Goal: Entertainment & Leisure: Consume media (video, audio)

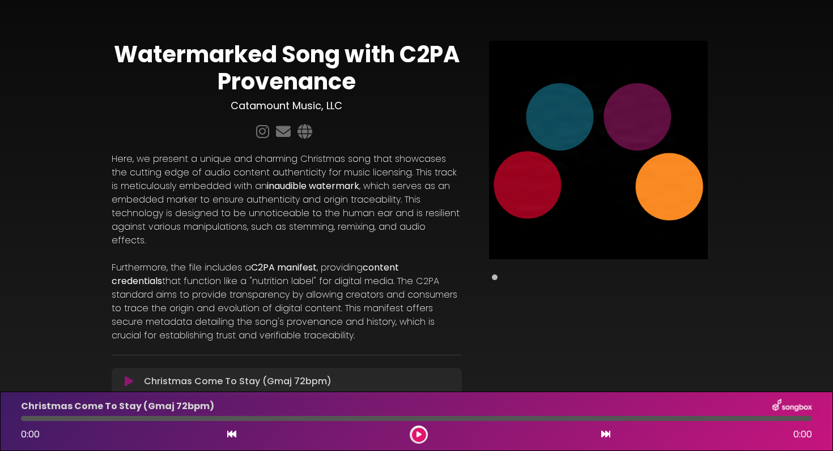
scroll to position [62, 0]
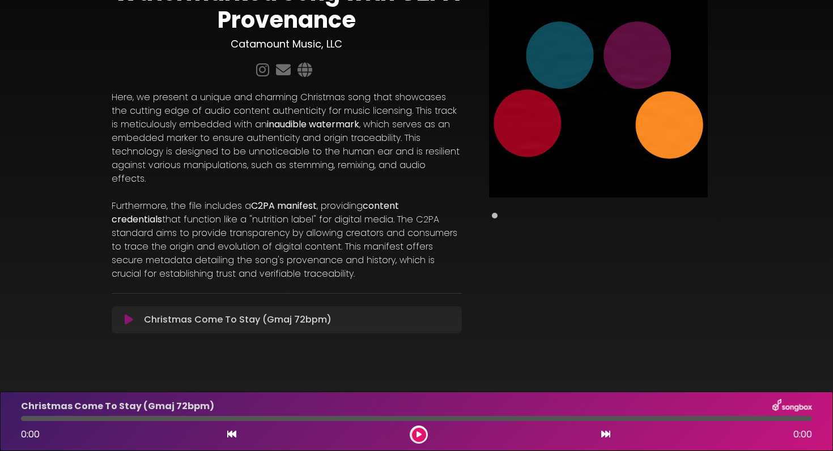
click at [660, 398] on div "Christmas Come To Stay (Gmaj 72bpm) 0:00 0:00" at bounding box center [416, 421] width 833 height 59
click at [129, 314] on icon at bounding box center [129, 319] width 8 height 11
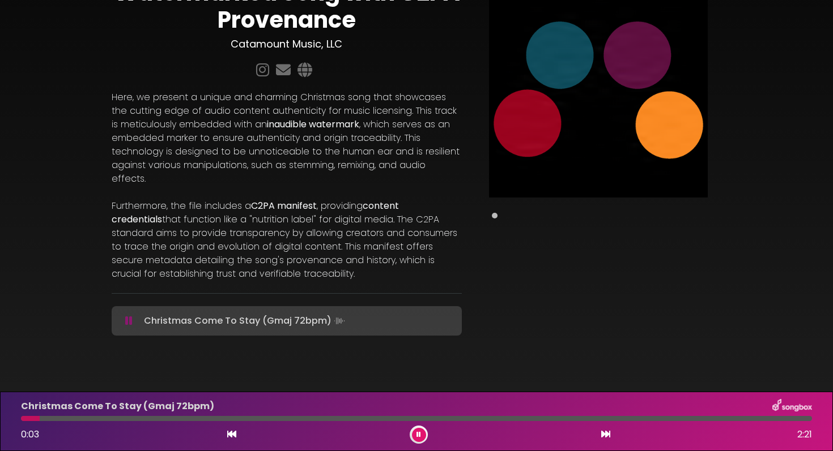
click at [127, 315] on icon at bounding box center [128, 320] width 7 height 11
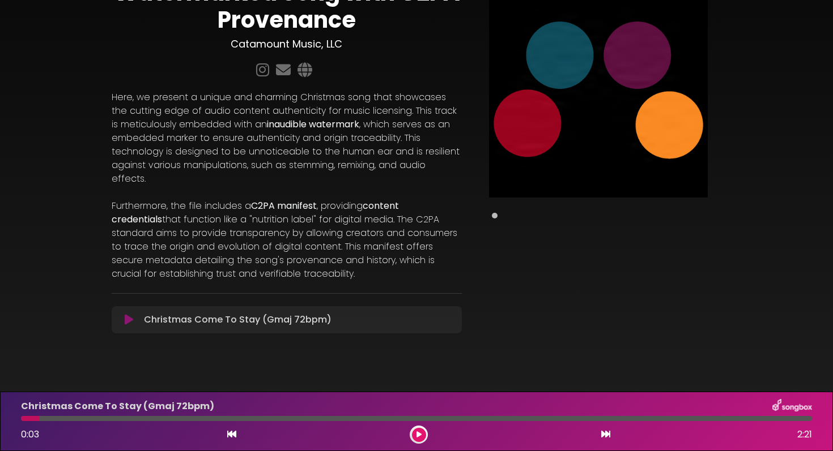
click at [129, 314] on icon at bounding box center [129, 319] width 8 height 11
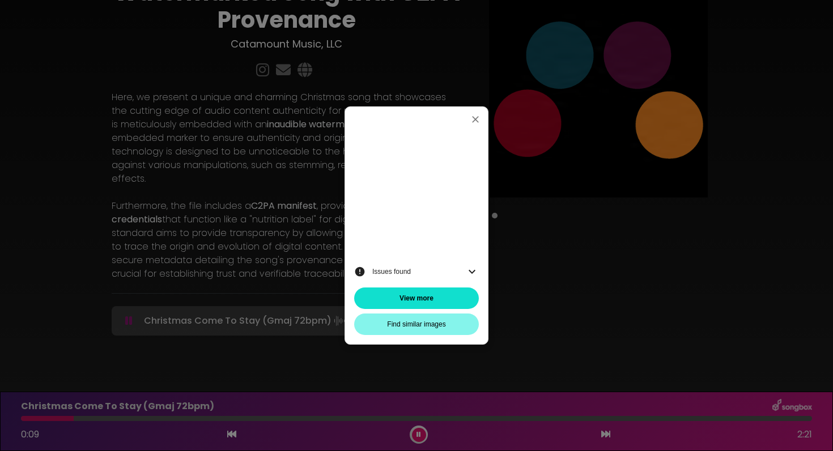
click at [470, 270] on icon at bounding box center [471, 272] width 7 height 4
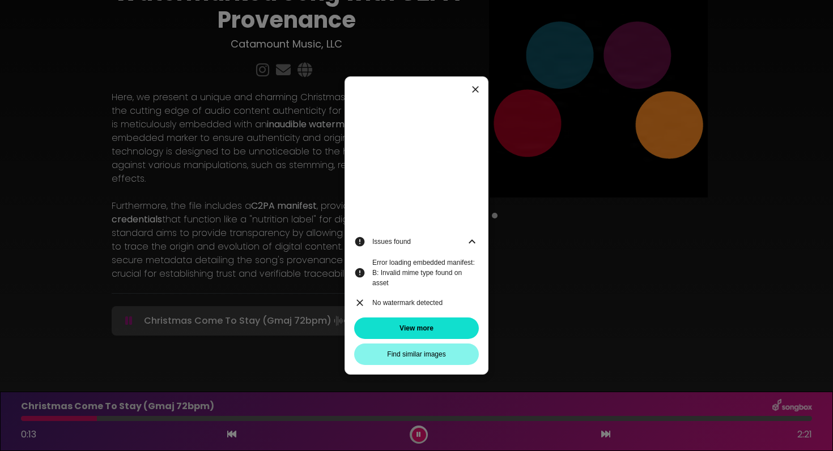
click at [473, 89] on icon "button" at bounding box center [475, 89] width 11 height 11
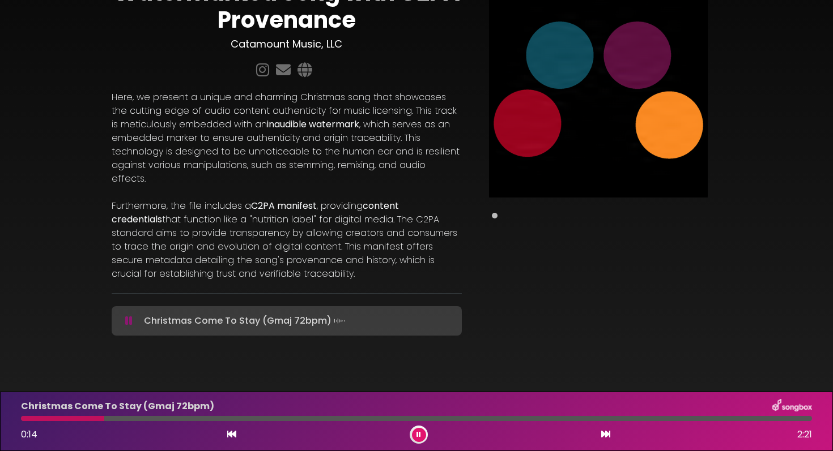
click at [128, 315] on icon at bounding box center [128, 320] width 7 height 11
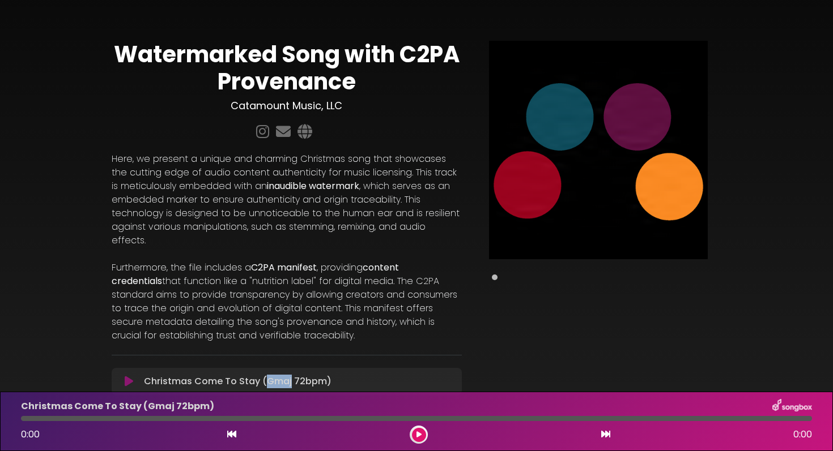
click at [414, 433] on button at bounding box center [419, 435] width 14 height 14
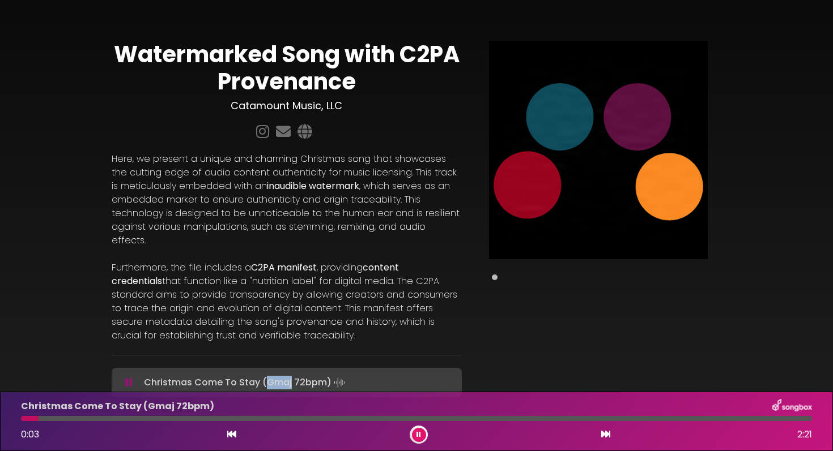
click at [414, 433] on button at bounding box center [419, 435] width 14 height 14
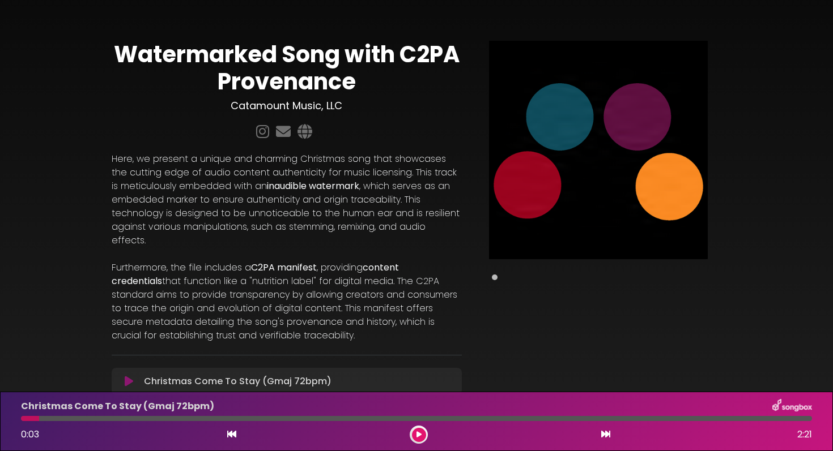
click at [492, 426] on div "0:03 2:21" at bounding box center [416, 435] width 804 height 18
click at [300, 375] on p "Christmas Come To Stay (Gmaj 72bpm) Loading Track..." at bounding box center [237, 382] width 187 height 14
click at [128, 376] on icon at bounding box center [129, 381] width 8 height 11
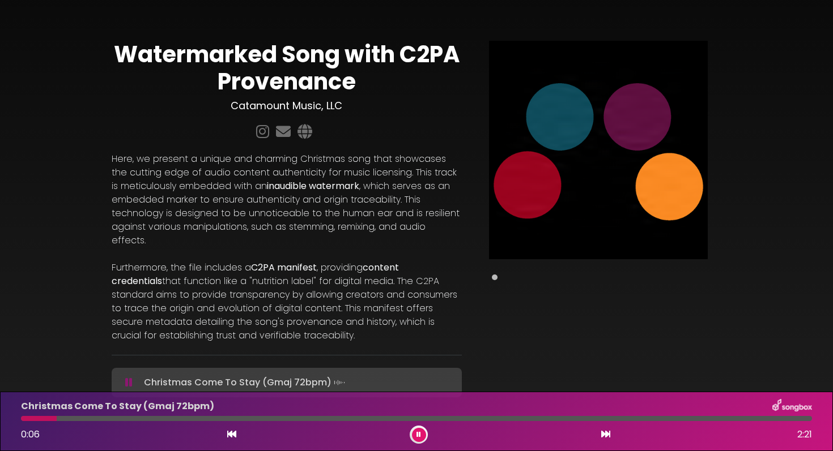
click at [130, 377] on icon at bounding box center [128, 382] width 7 height 11
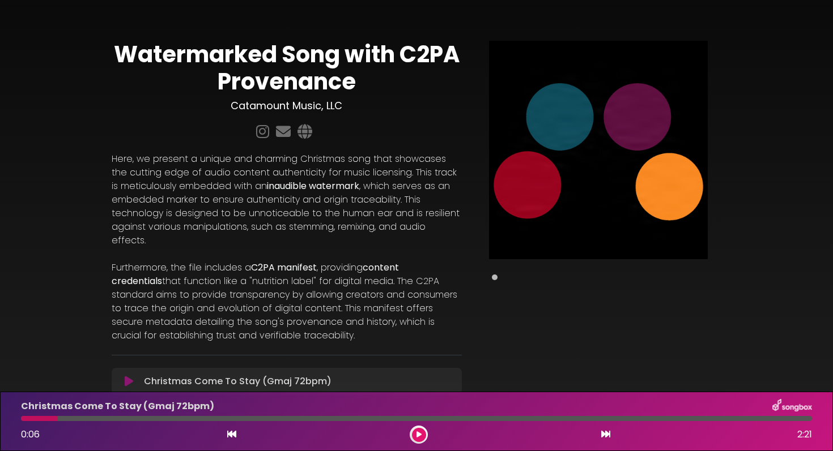
click at [411, 375] on div "Christmas Come To Stay (Gmaj 72bpm) Loading Track..." at bounding box center [296, 382] width 315 height 14
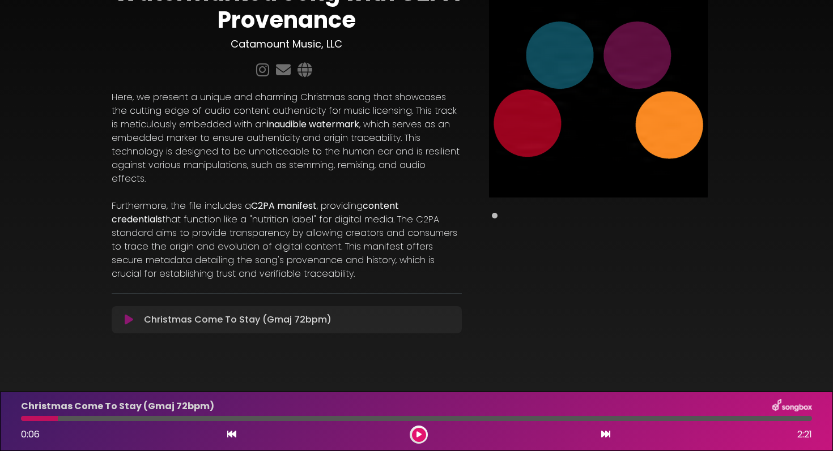
click at [329, 313] on div "Christmas Come To Stay (Gmaj 72bpm) Loading Track..." at bounding box center [296, 320] width 315 height 14
